Goal: Navigation & Orientation: Understand site structure

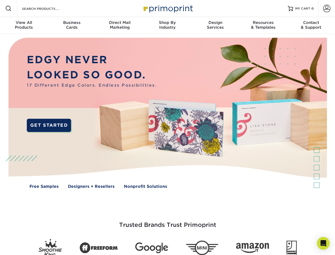
click at [168, 127] on img at bounding box center [168, 117] width 332 height 166
click at [8, 8] on span at bounding box center [8, 8] width 6 height 6
click at [327, 8] on span at bounding box center [326, 8] width 7 height 7
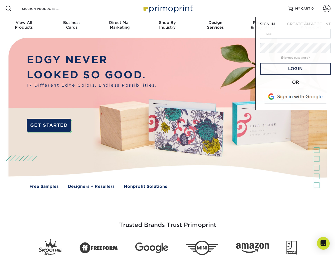
click at [24, 25] on div "View All Products" at bounding box center [24, 25] width 48 height 10
click at [72, 25] on div "Business Cards" at bounding box center [72, 25] width 48 height 10
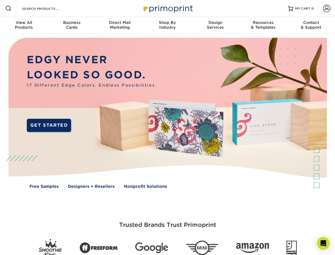
click at [120, 25] on div "Direct Mail Marketing" at bounding box center [120, 25] width 48 height 10
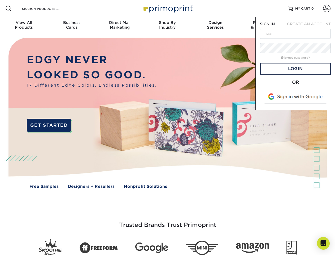
click at [168, 25] on div "Shop By Industry" at bounding box center [168, 25] width 48 height 10
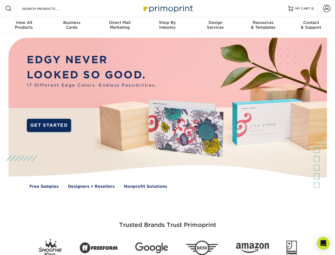
click at [216, 25] on div "Design Services" at bounding box center [216, 25] width 48 height 10
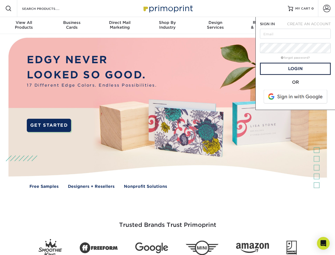
click at [263, 25] on span "SIGN IN" at bounding box center [267, 24] width 15 height 4
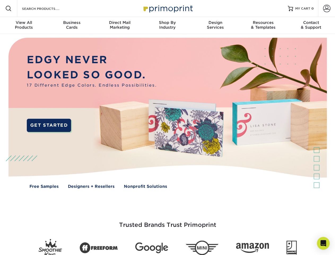
click at [311, 25] on div "Contact & Support" at bounding box center [312, 25] width 48 height 10
